Goal: Check status: Check status

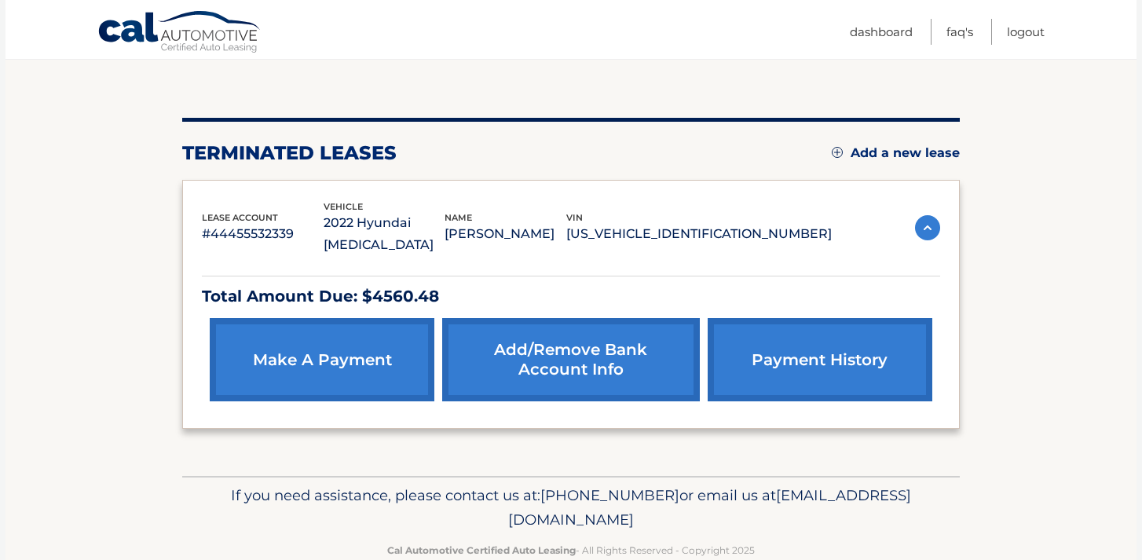
scroll to position [158, 0]
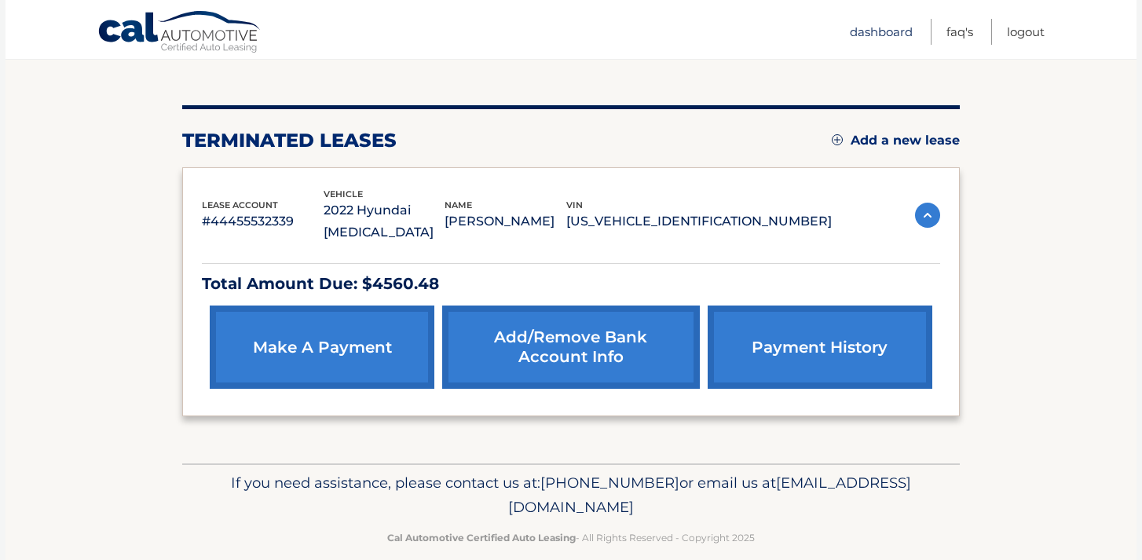
click at [886, 35] on link "Dashboard" at bounding box center [881, 32] width 63 height 26
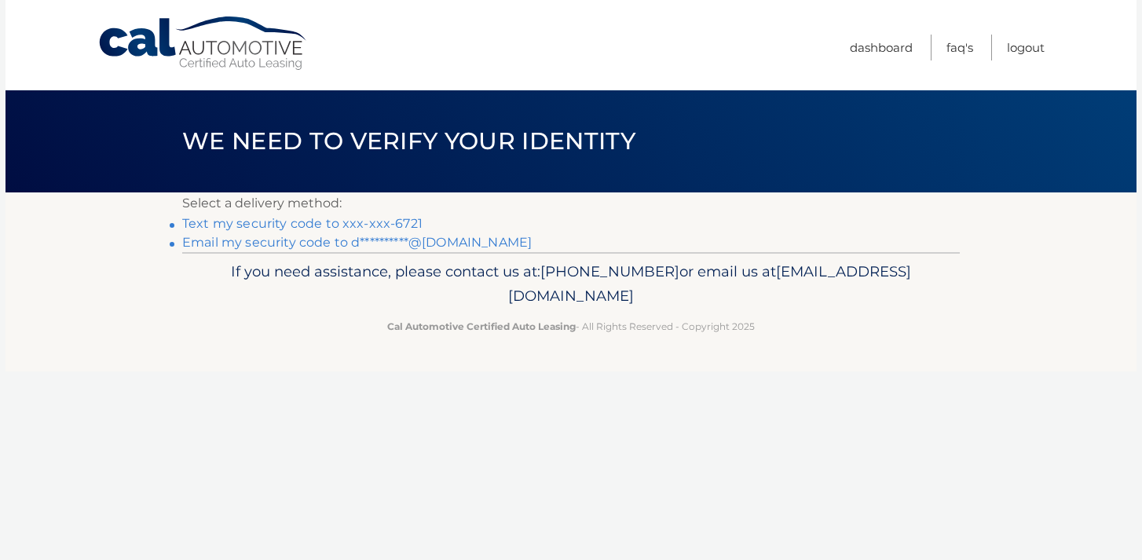
click at [403, 227] on link "Text my security code to xxx-xxx-6721" at bounding box center [302, 223] width 240 height 15
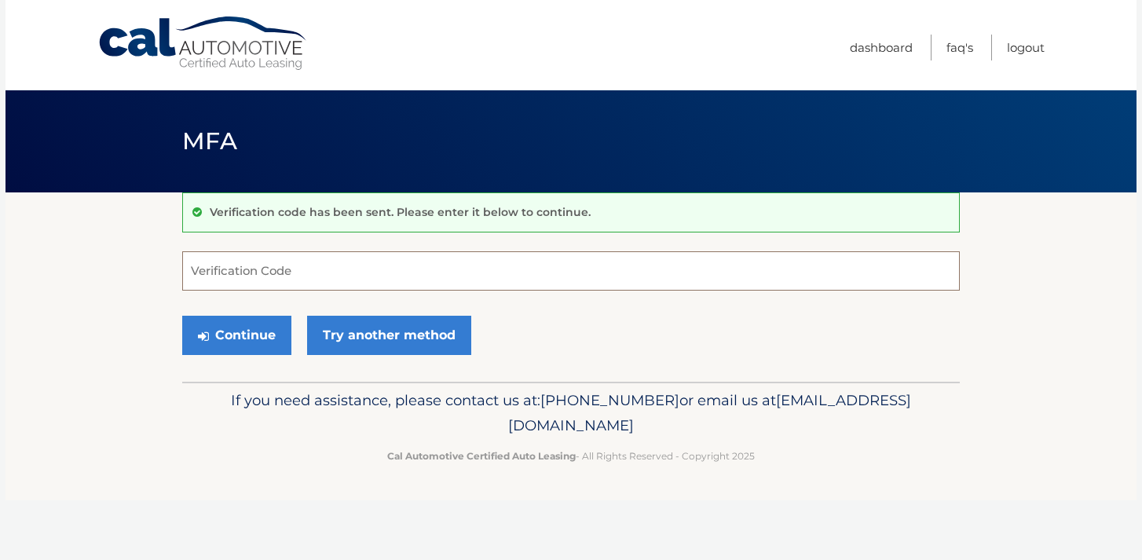
click at [352, 269] on input "Verification Code" at bounding box center [570, 270] width 777 height 39
type input "154200"
click at [248, 334] on button "Continue" at bounding box center [236, 335] width 109 height 39
